Goal: Book appointment/travel/reservation

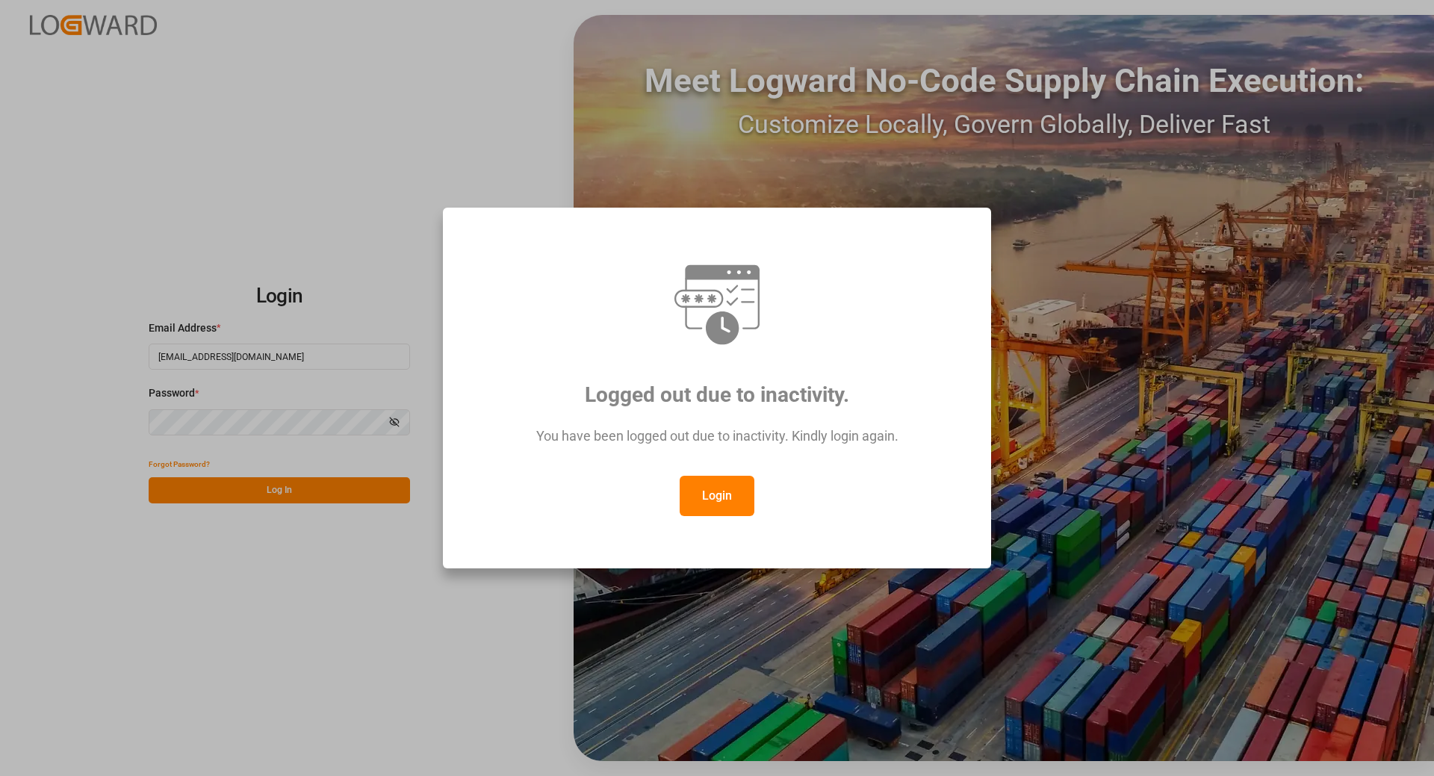
click at [704, 495] on button "Login" at bounding box center [717, 496] width 75 height 40
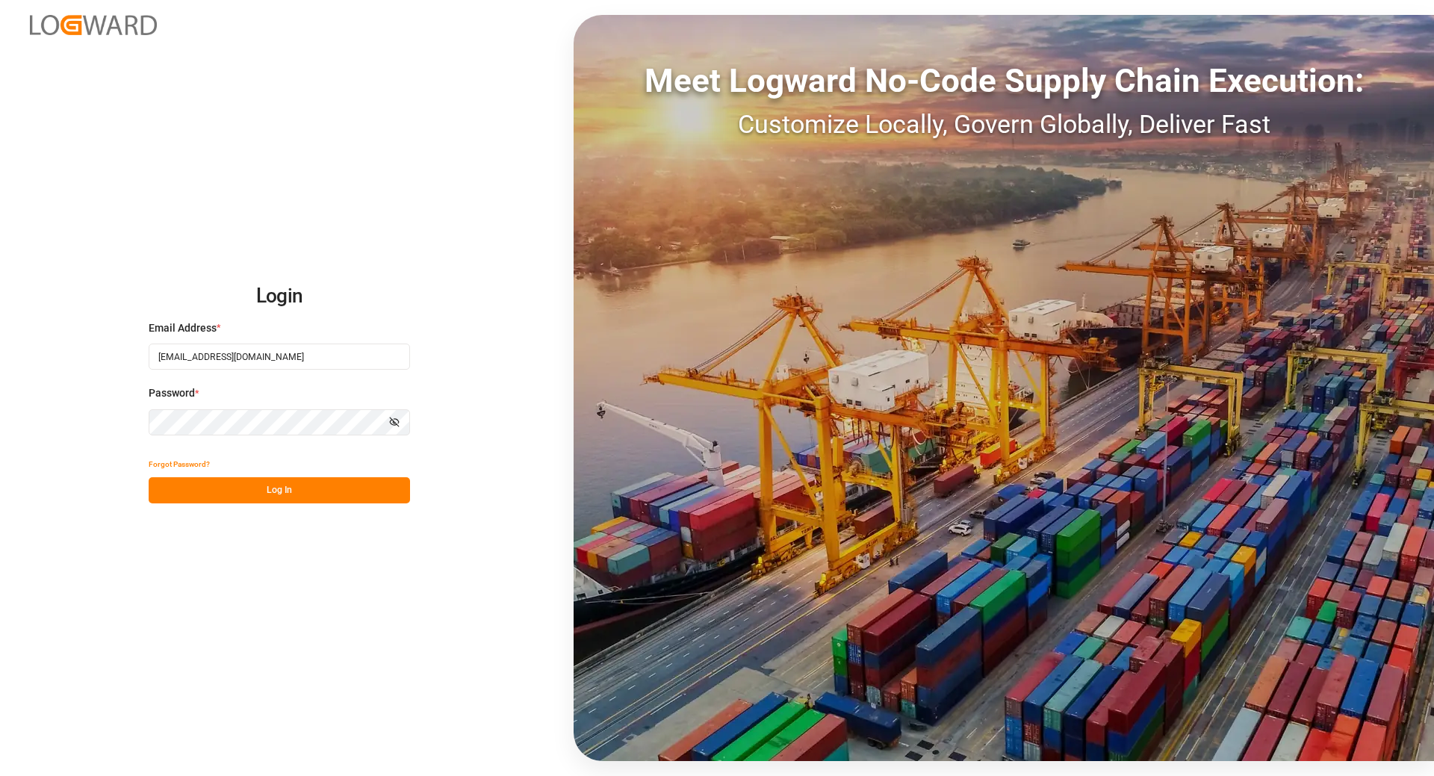
click at [270, 499] on button "Log In" at bounding box center [279, 490] width 261 height 26
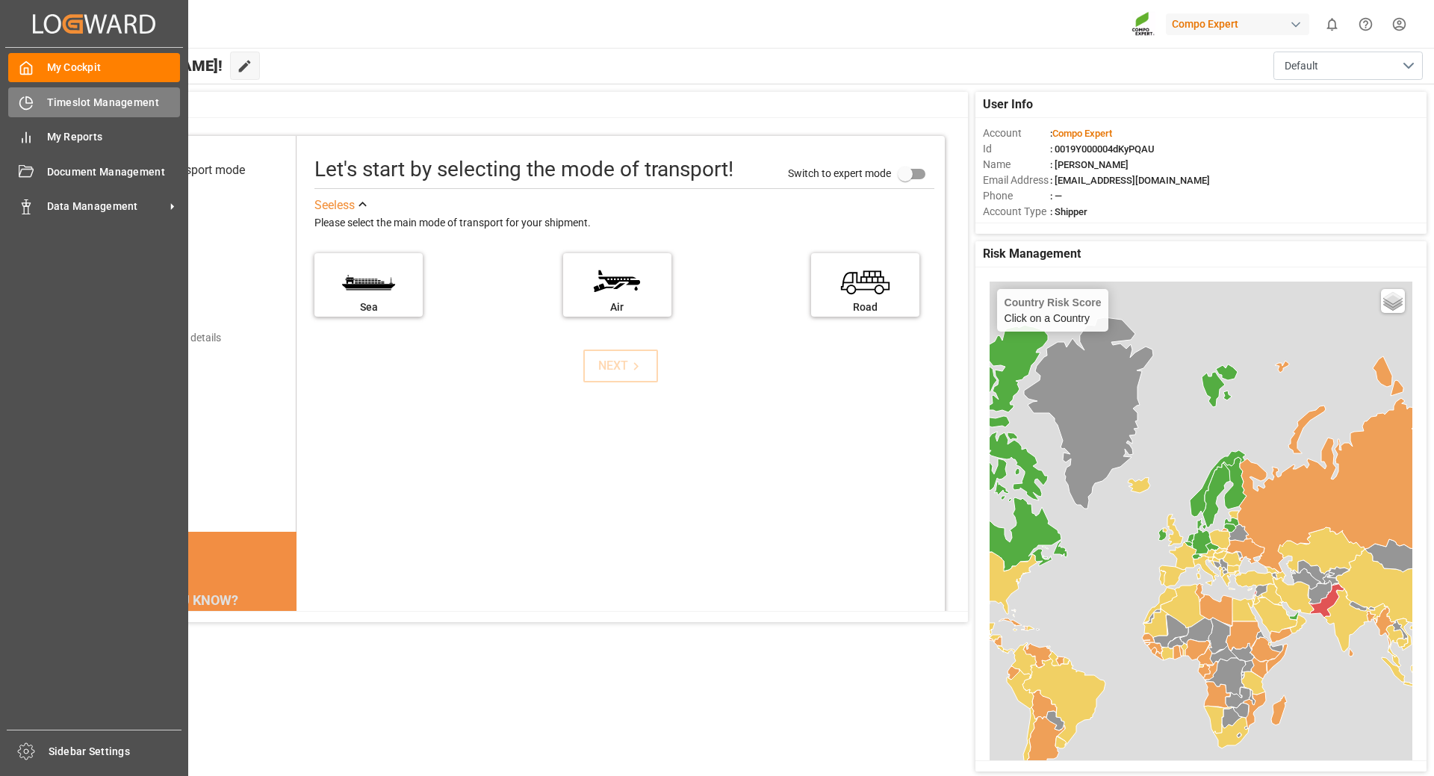
click at [111, 108] on span "Timeslot Management" at bounding box center [114, 103] width 134 height 16
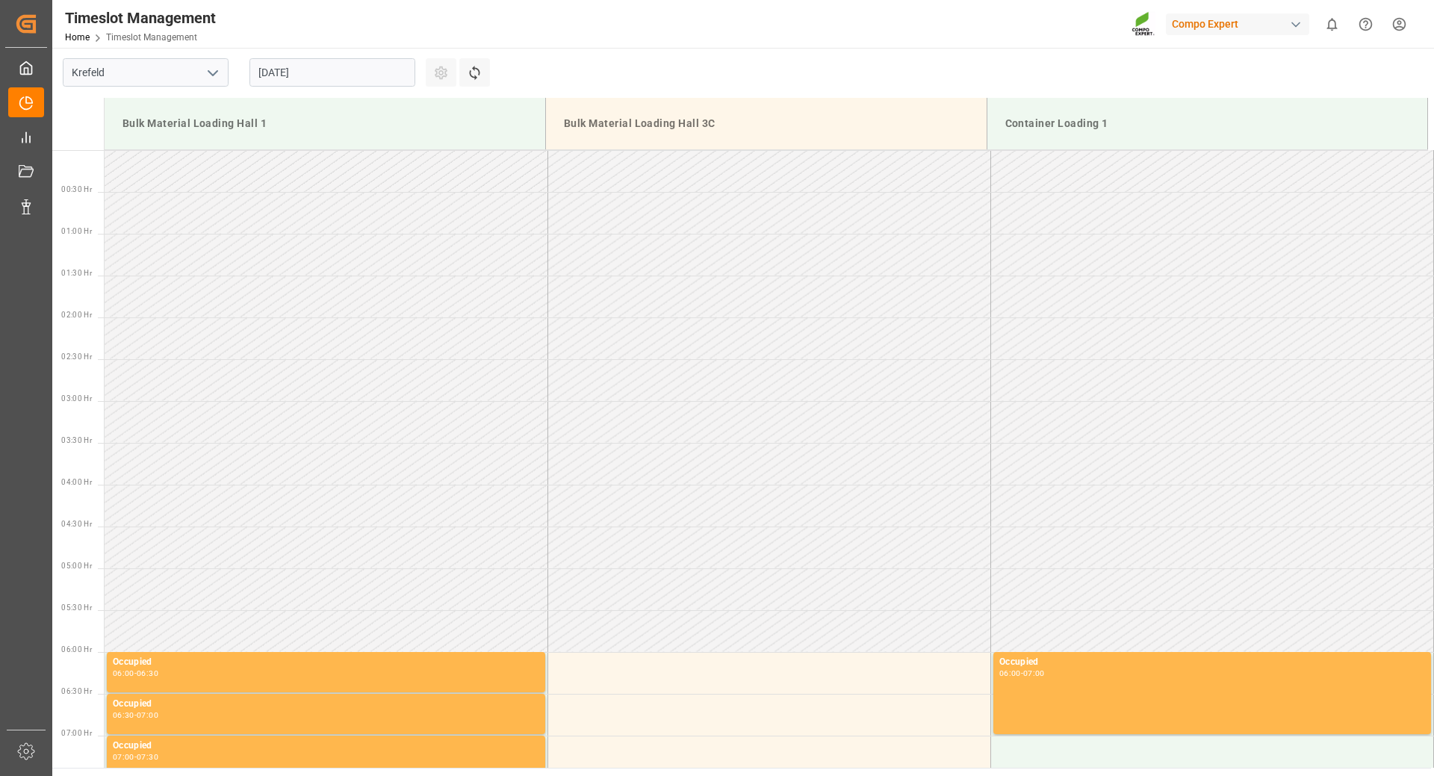
scroll to position [1329, 0]
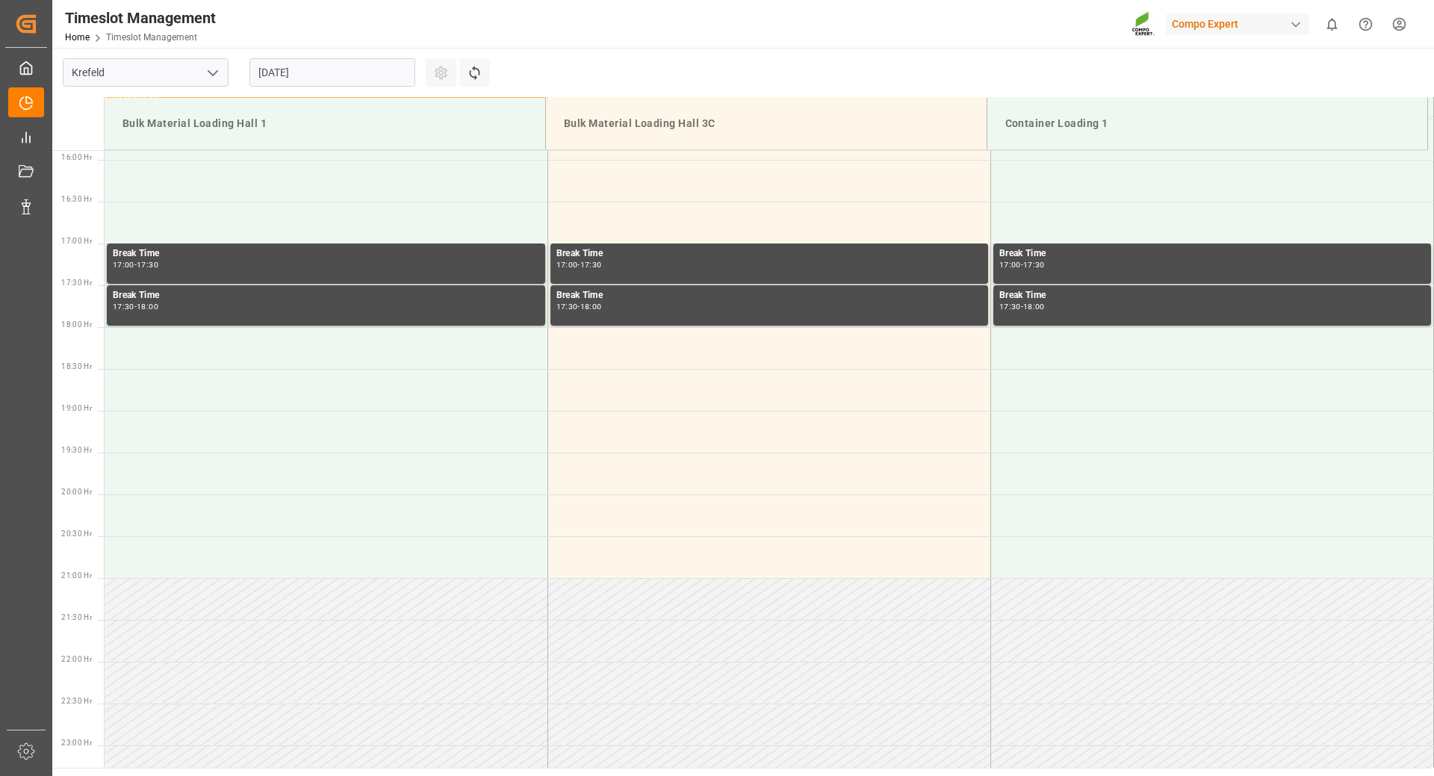
click at [374, 65] on input "[DATE]" at bounding box center [333, 72] width 166 height 28
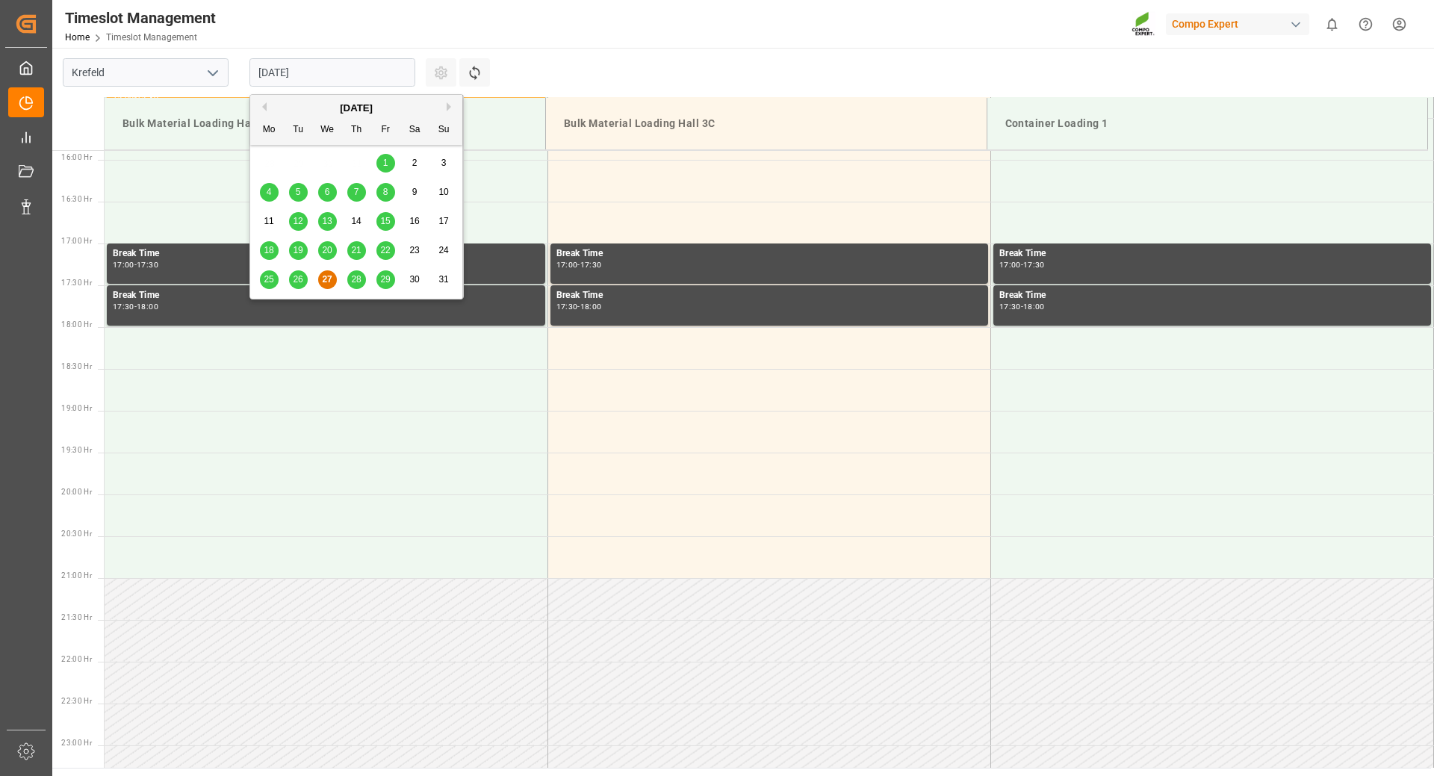
click at [448, 108] on button "Next Month" at bounding box center [451, 106] width 9 height 9
click at [271, 159] on span "1" at bounding box center [269, 163] width 5 height 10
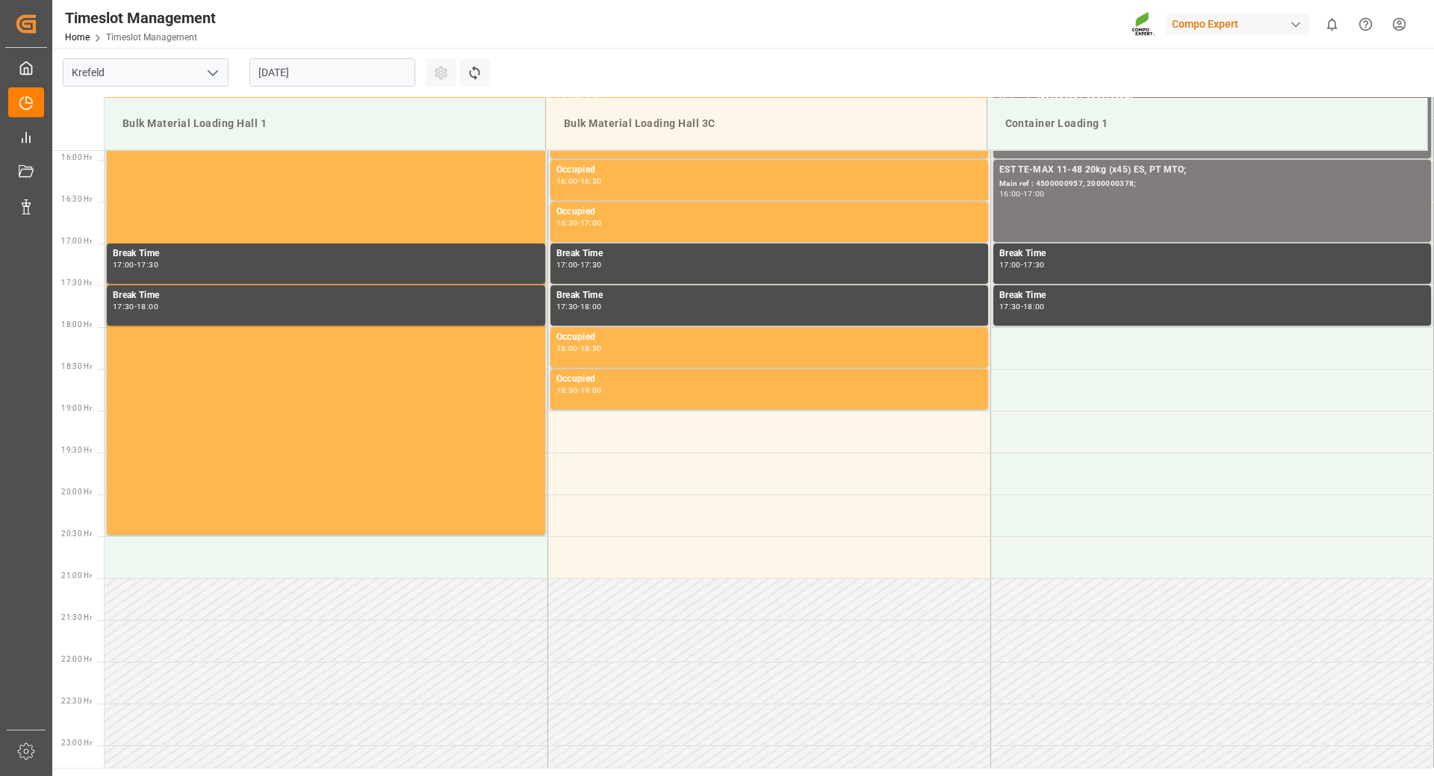
click at [323, 74] on input "[DATE]" at bounding box center [333, 72] width 166 height 28
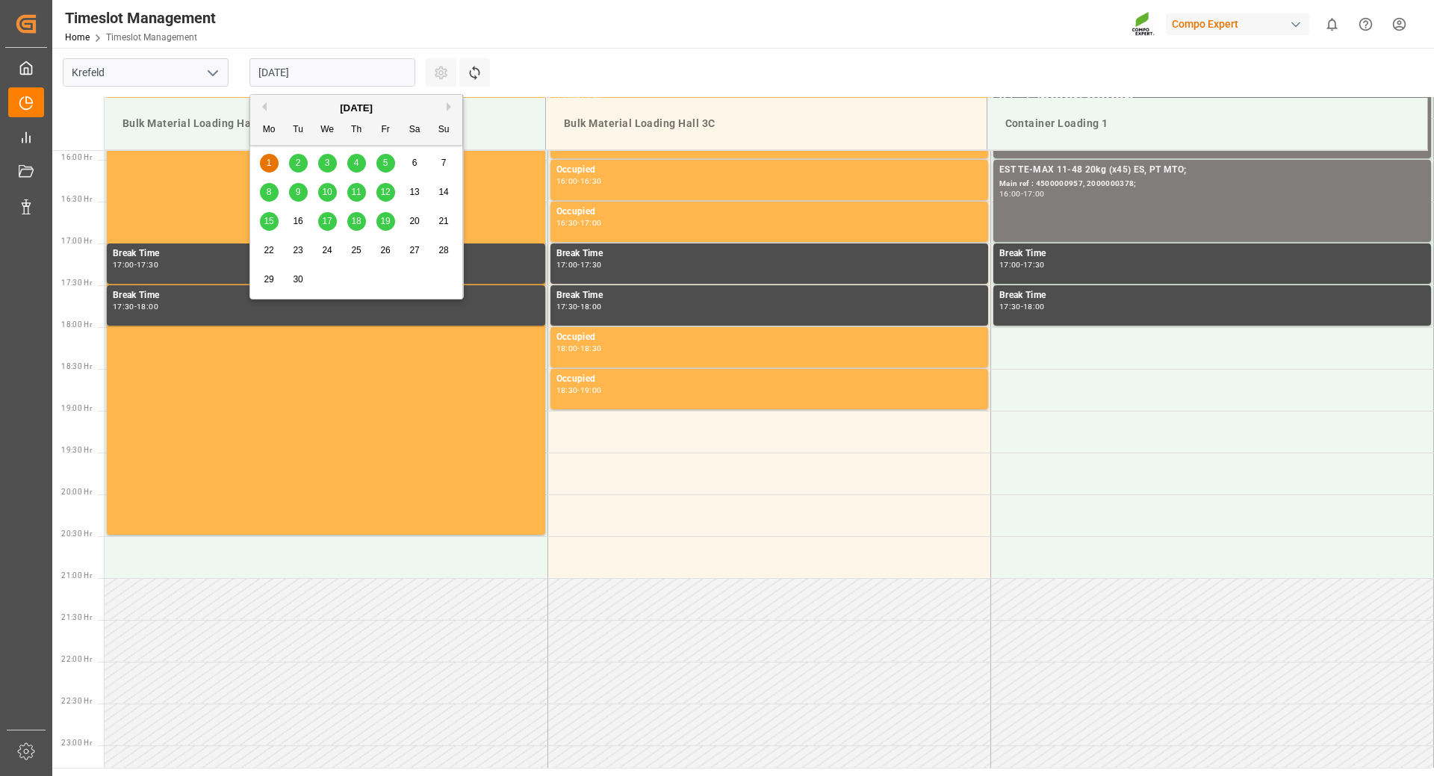
click at [301, 164] on div "2" at bounding box center [298, 164] width 19 height 18
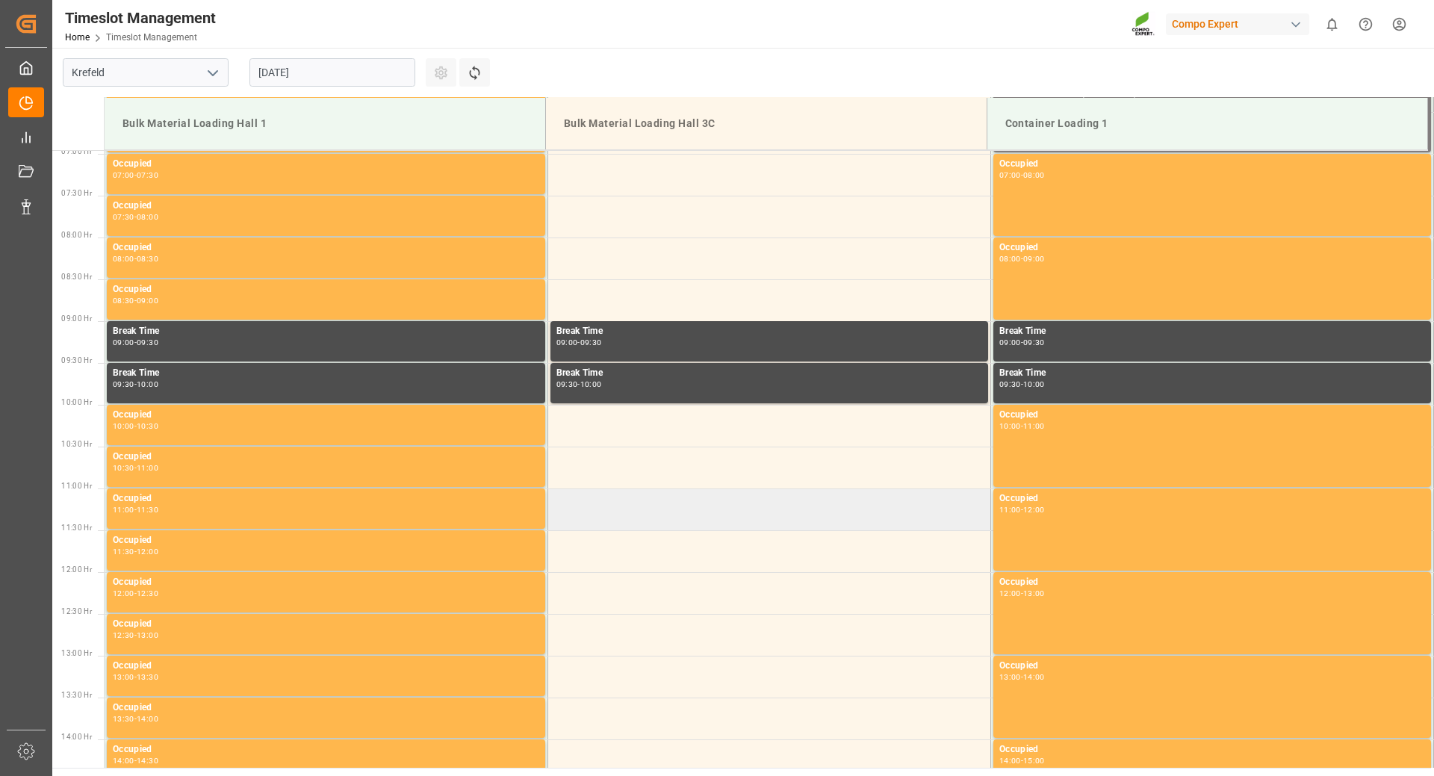
scroll to position [208, 0]
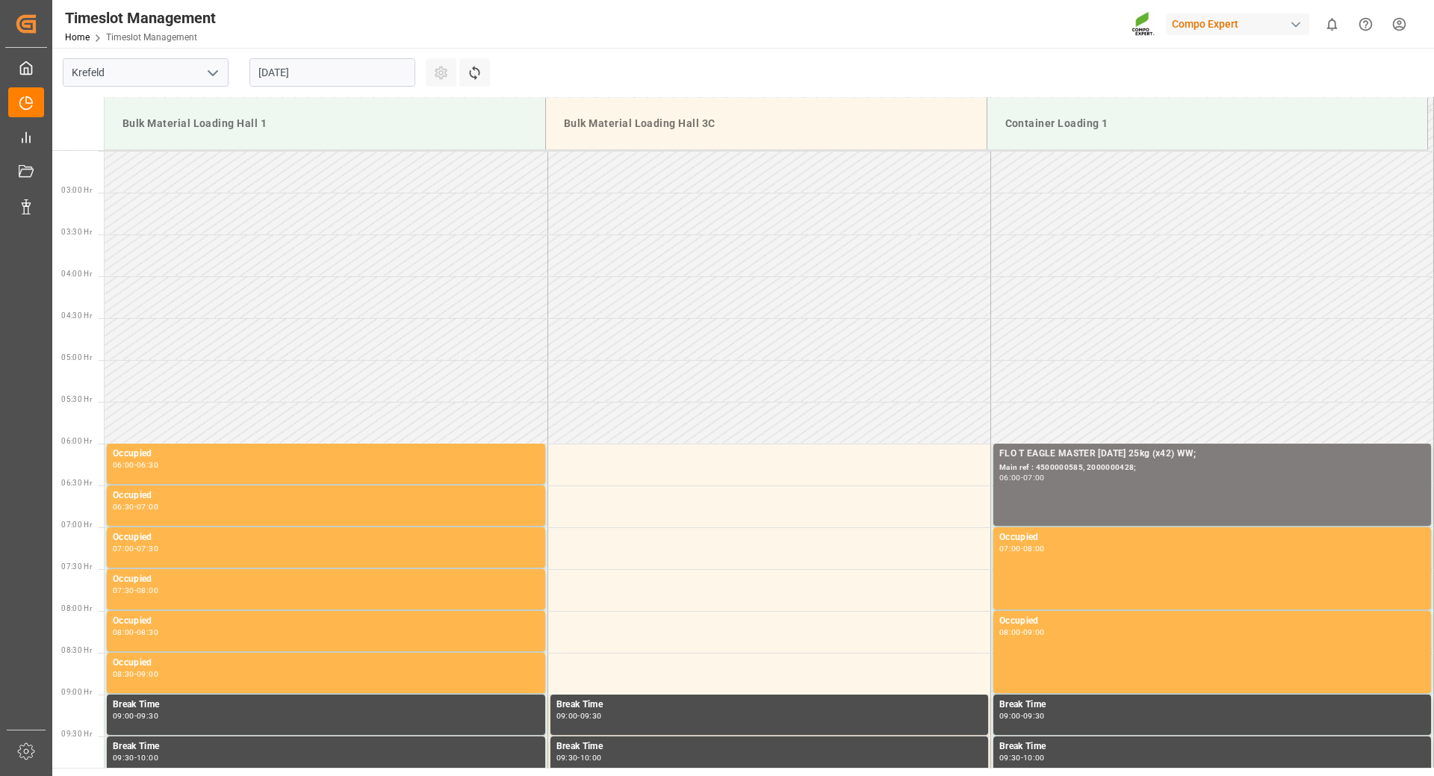
click at [350, 69] on input "[DATE]" at bounding box center [333, 72] width 166 height 28
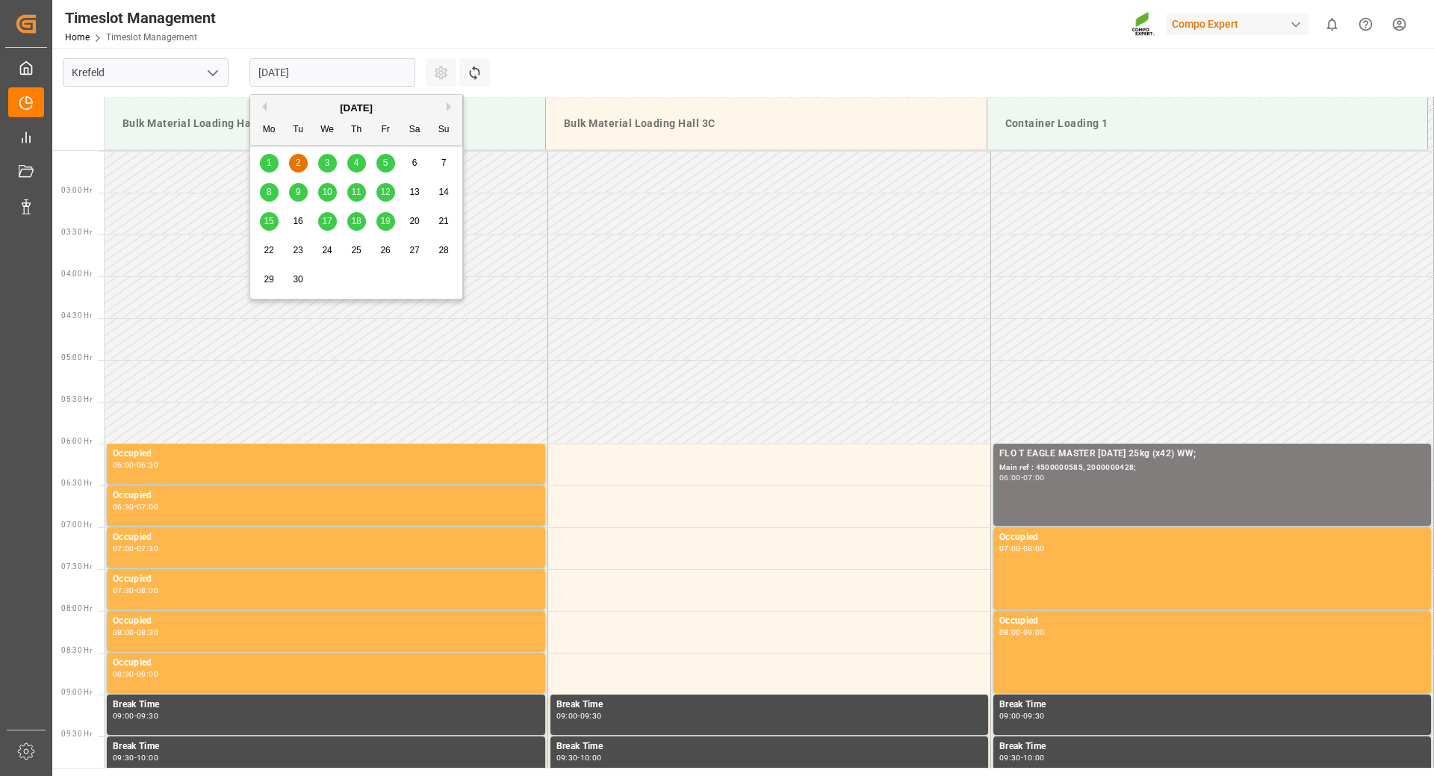
click at [328, 170] on div "3" at bounding box center [327, 164] width 19 height 18
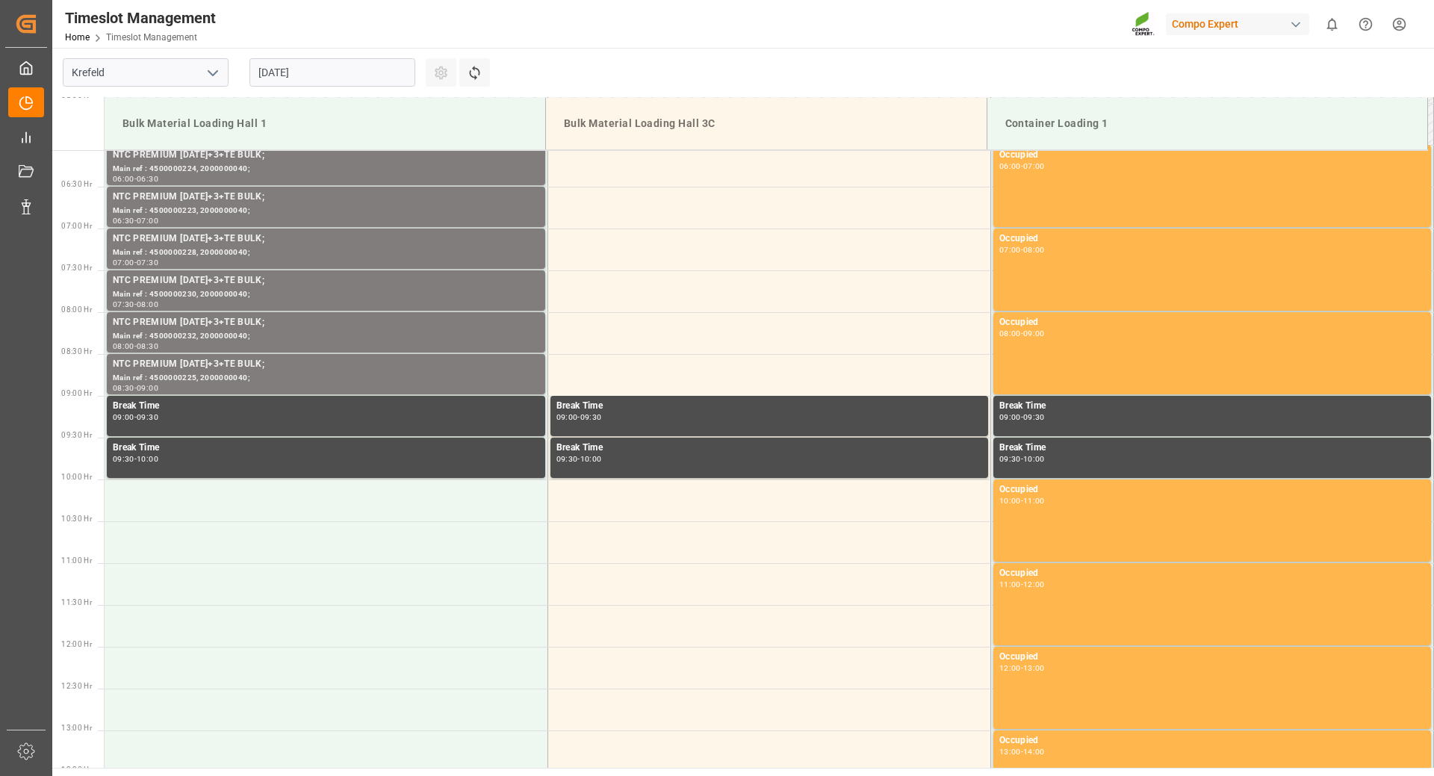
scroll to position [59, 0]
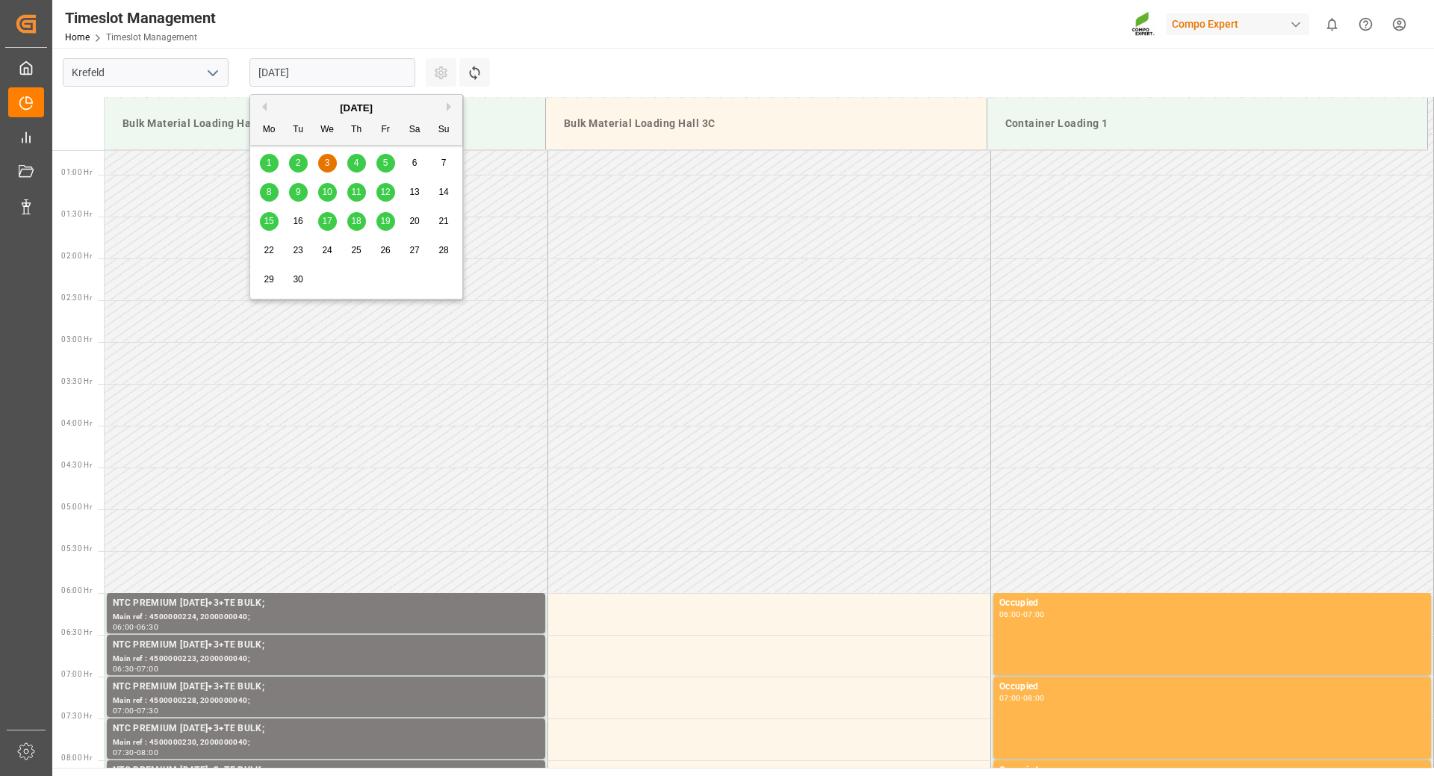
click at [374, 76] on input "[DATE]" at bounding box center [333, 72] width 166 height 28
click at [357, 159] on span "4" at bounding box center [356, 163] width 5 height 10
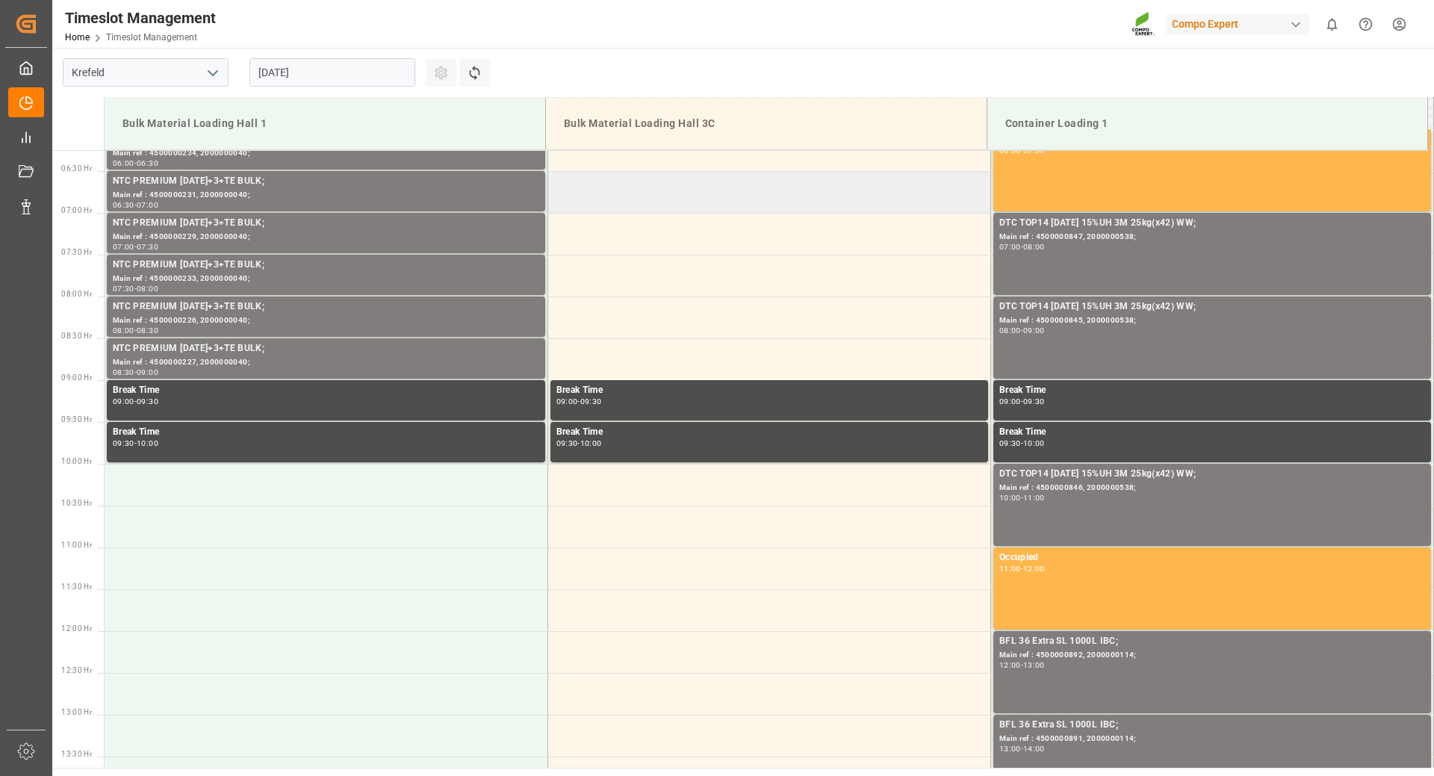
scroll to position [598, 0]
